Goal: Find specific page/section: Find specific page/section

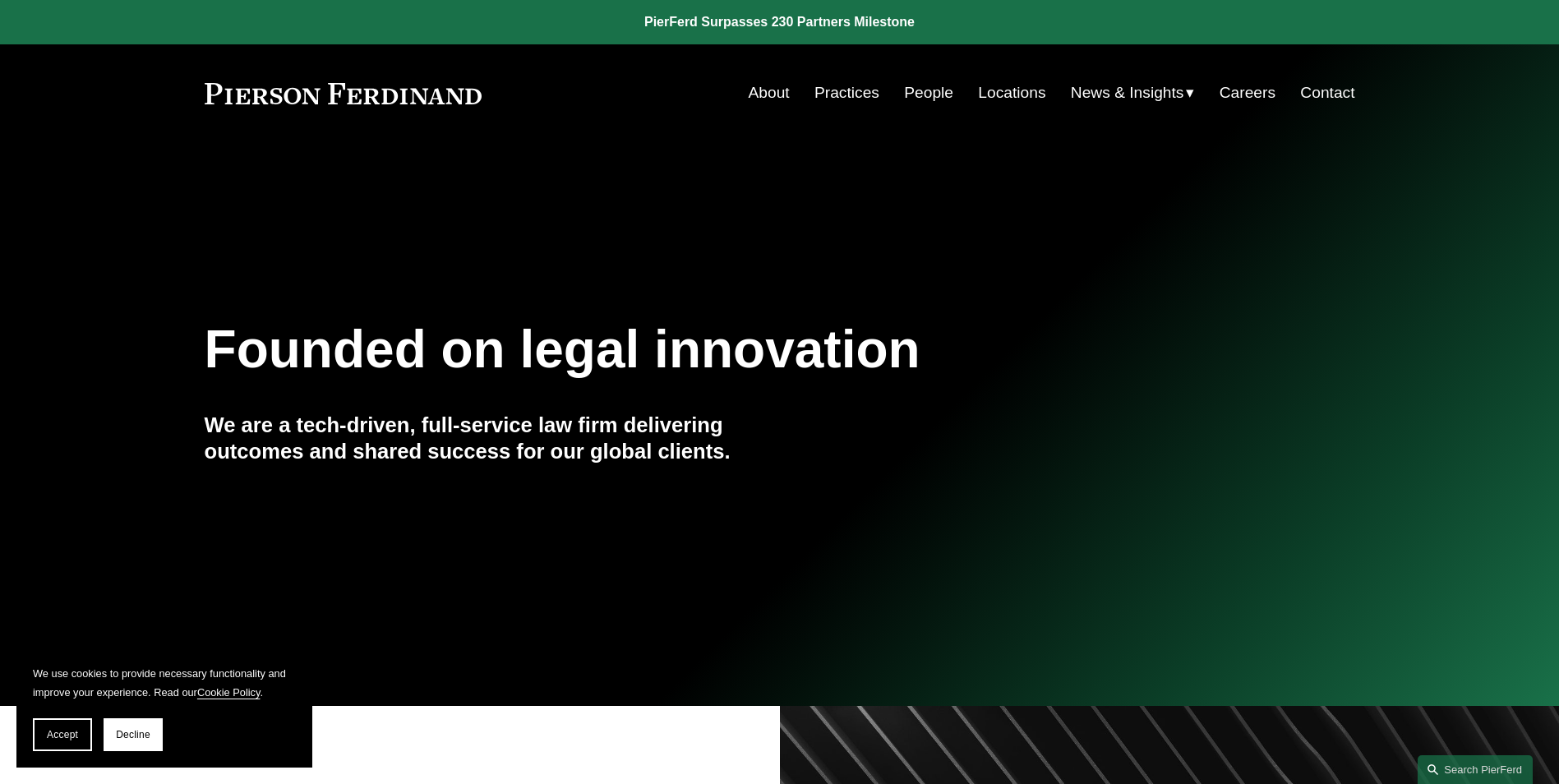
click at [935, 97] on link "People" at bounding box center [928, 93] width 49 height 32
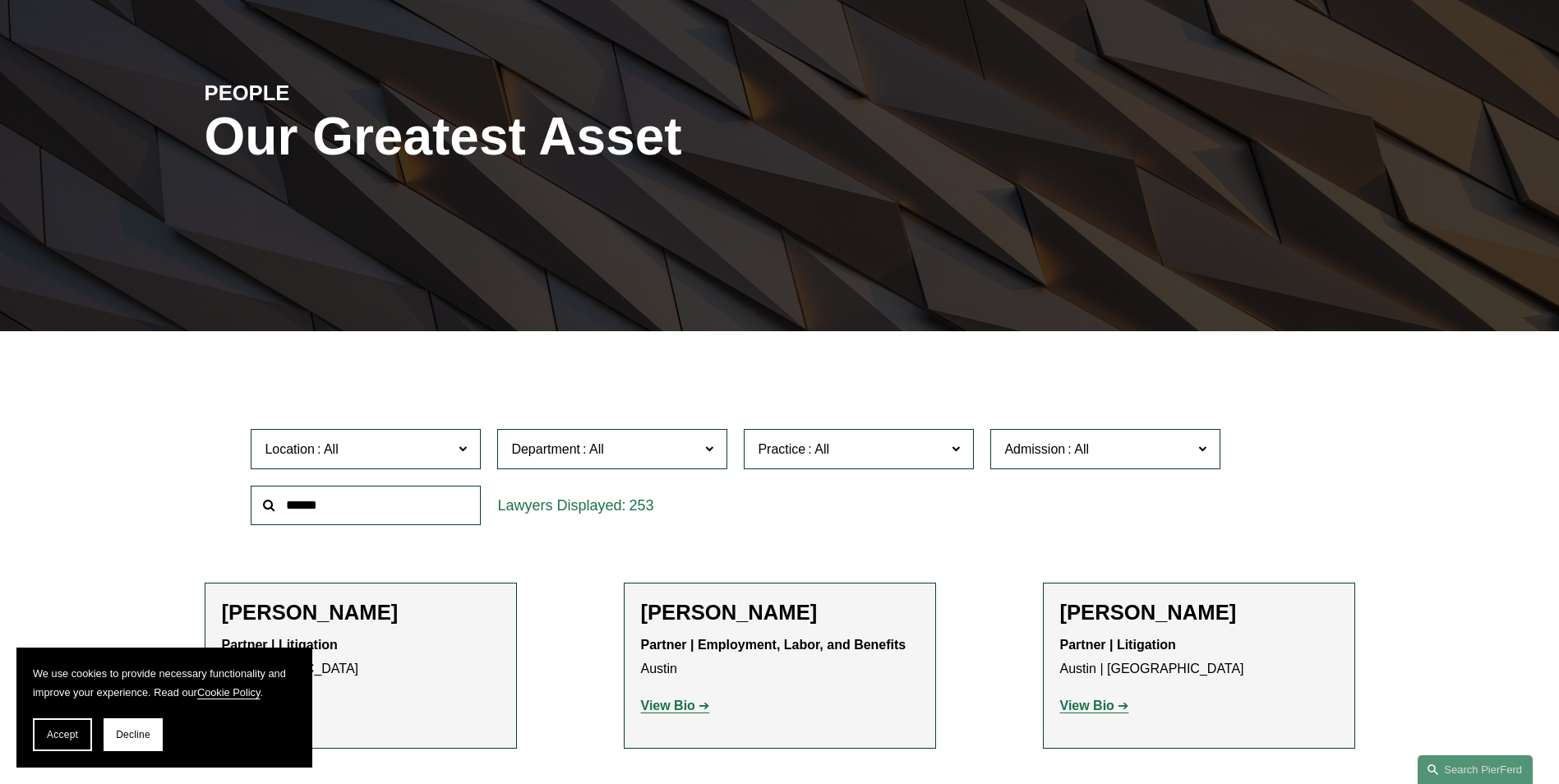
scroll to position [164, 0]
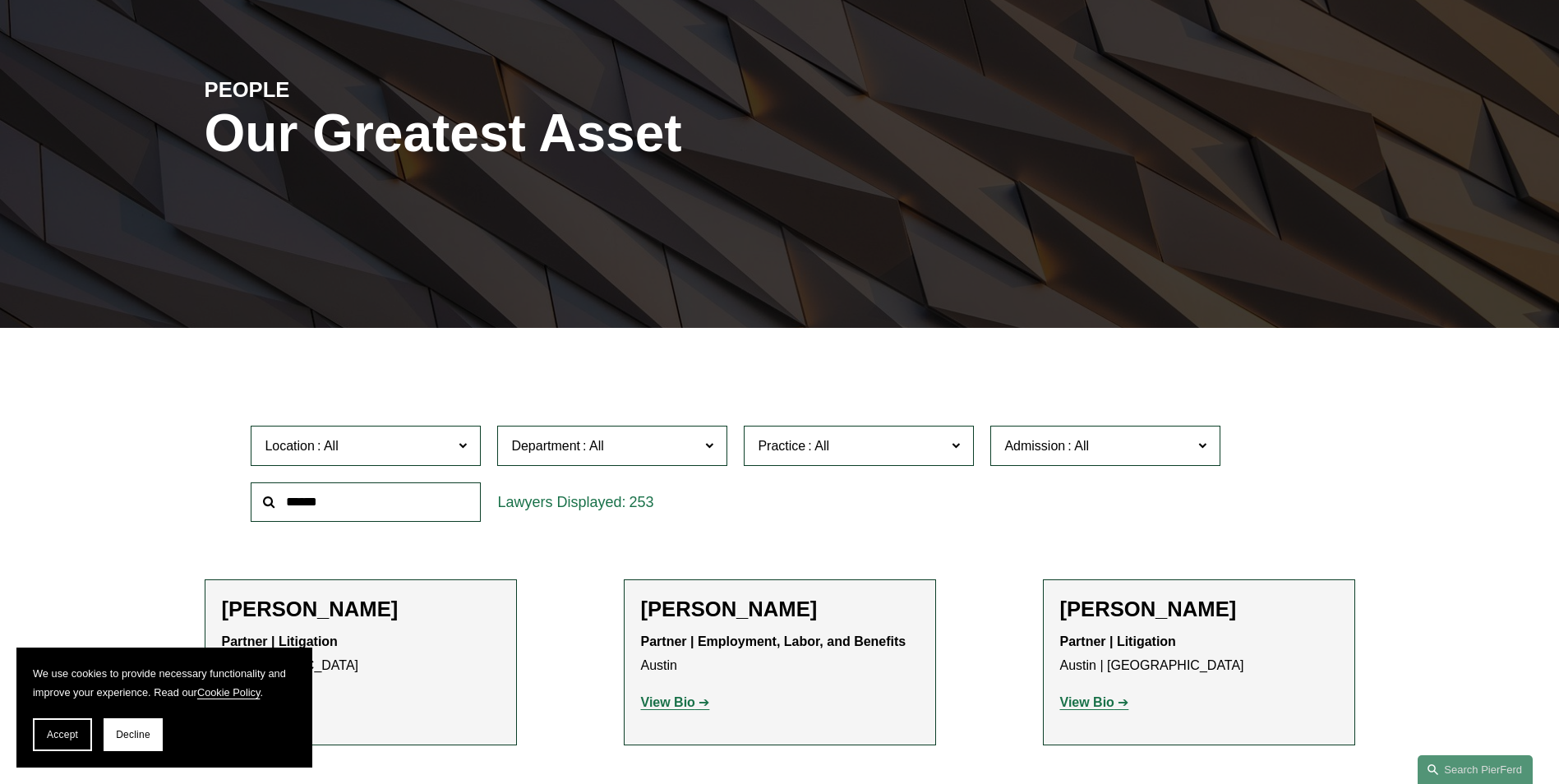
click at [335, 487] on input "text" at bounding box center [366, 502] width 231 height 40
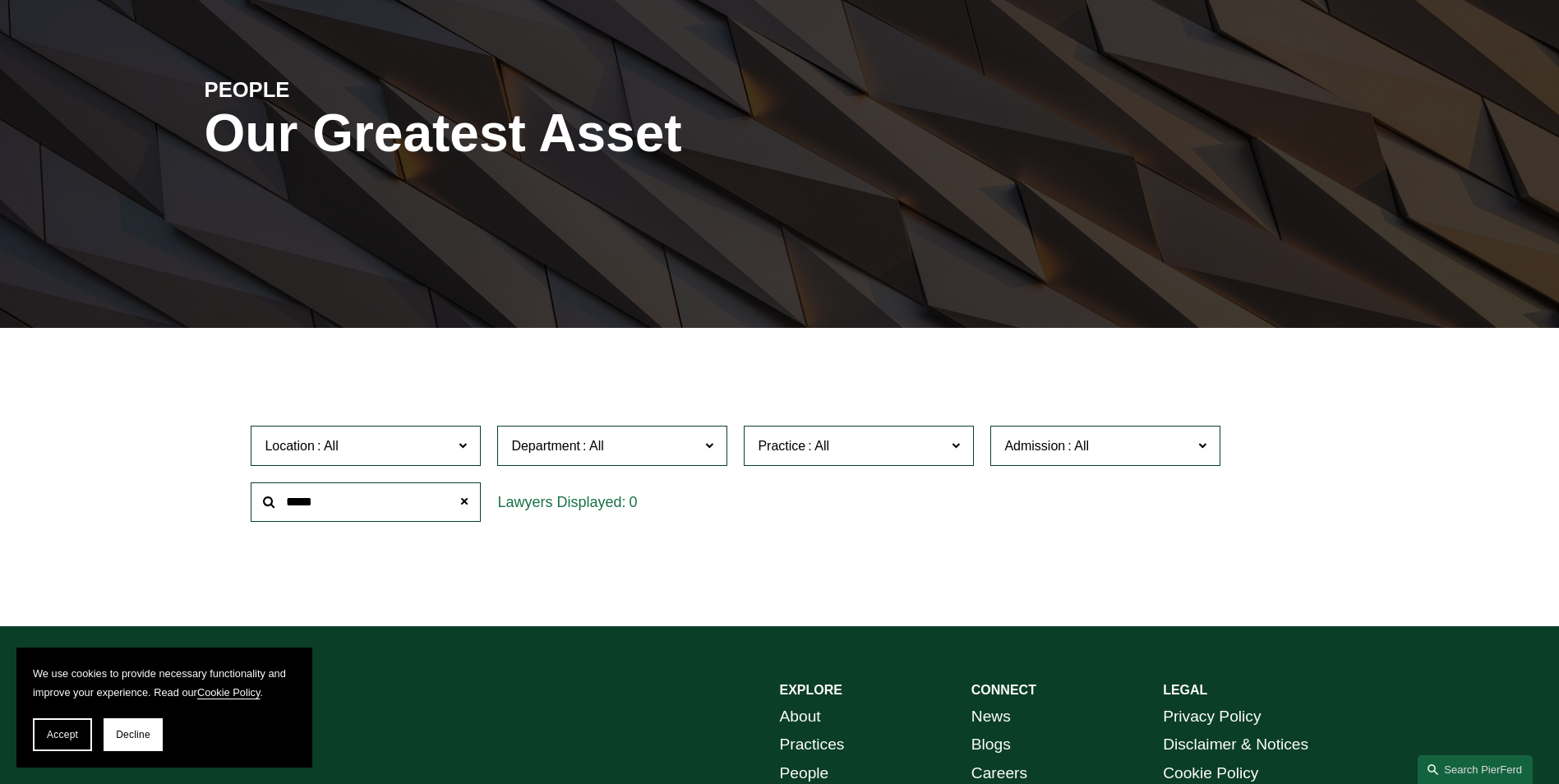
type input "****"
